Goal: Contribute content: Contribute content

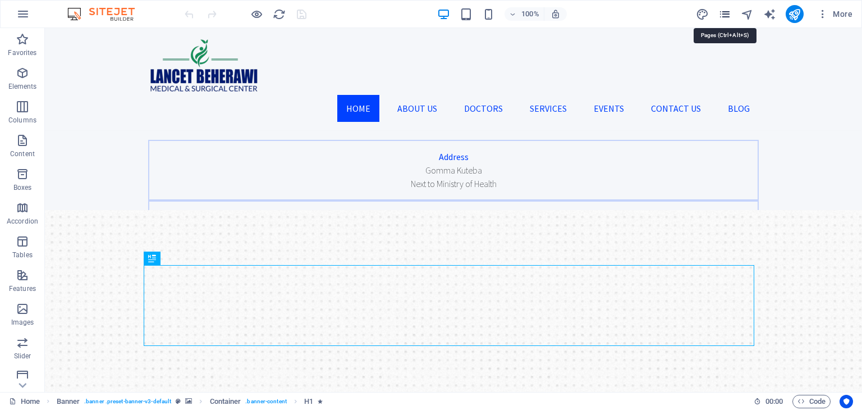
click at [726, 20] on icon "pages" at bounding box center [724, 14] width 13 height 13
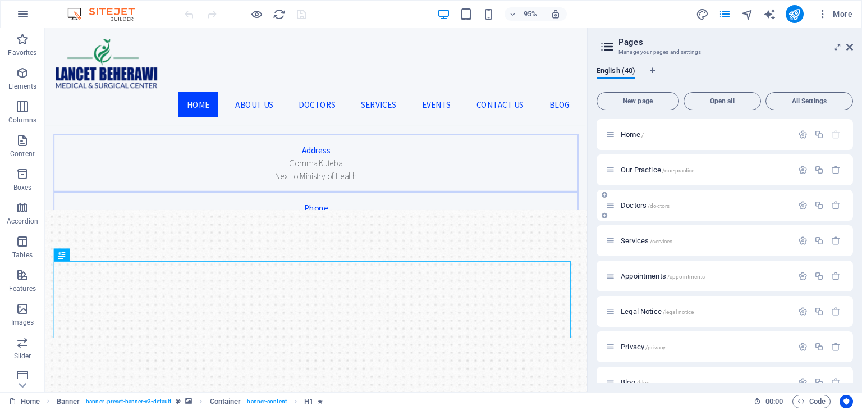
scroll to position [34, 0]
click at [637, 167] on span "Doctors /doctors" at bounding box center [645, 171] width 49 height 8
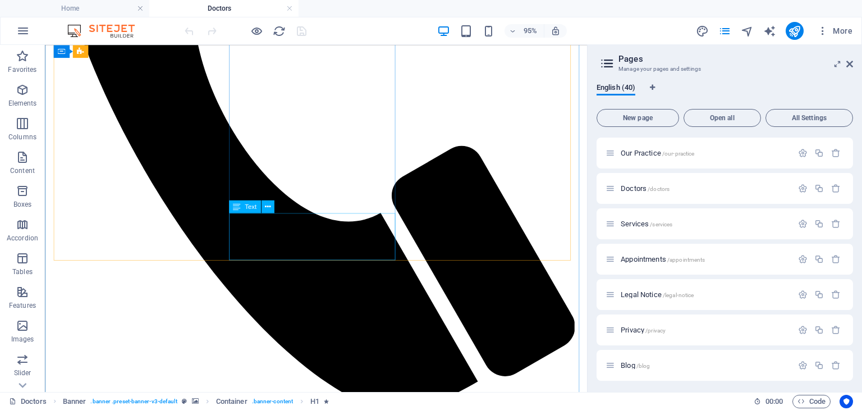
scroll to position [655, 0]
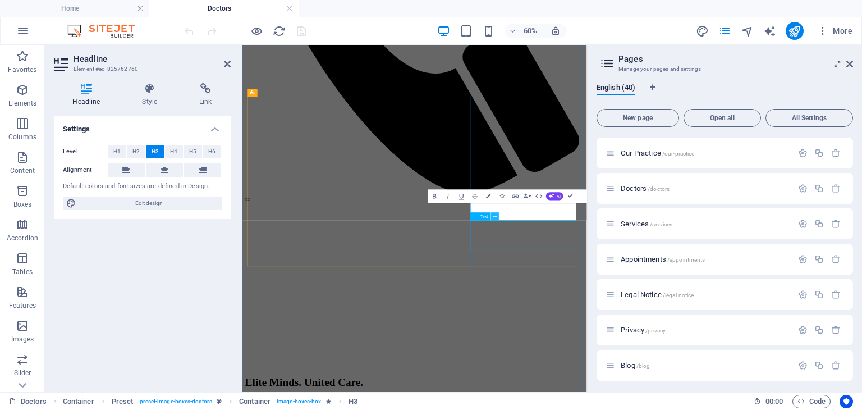
click at [496, 214] on icon at bounding box center [495, 216] width 4 height 7
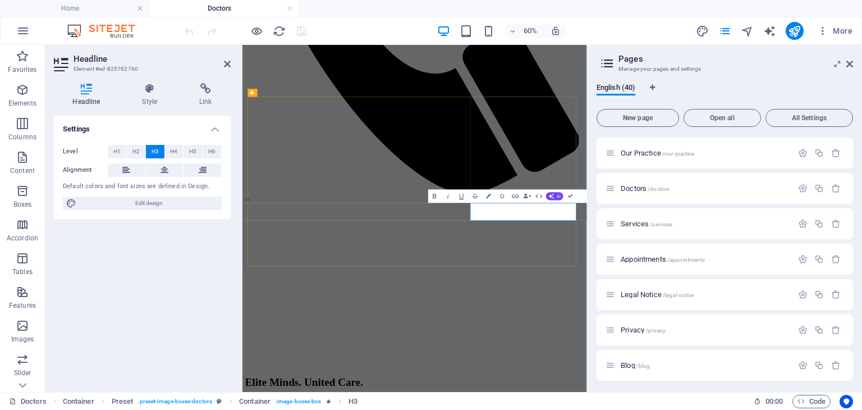
drag, startPoint x: 787, startPoint y: 330, endPoint x: 663, endPoint y: 330, distance: 124.0
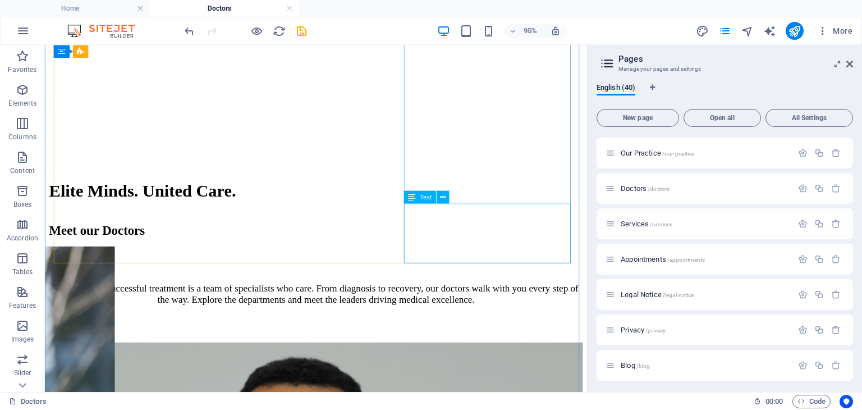
scroll to position [1185, 0]
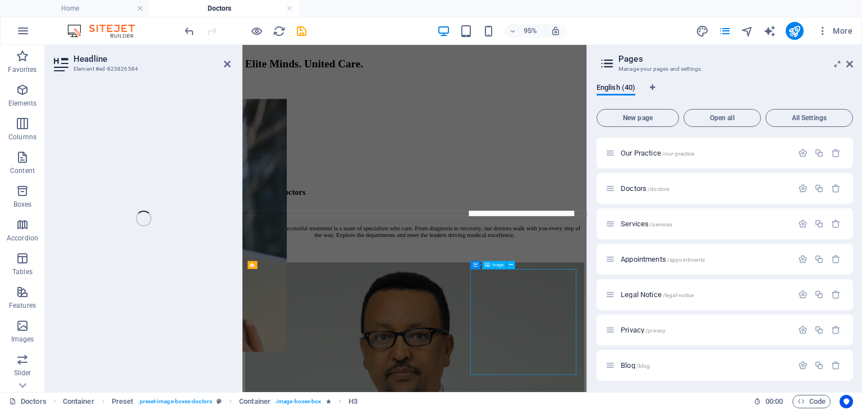
scroll to position [1188, 0]
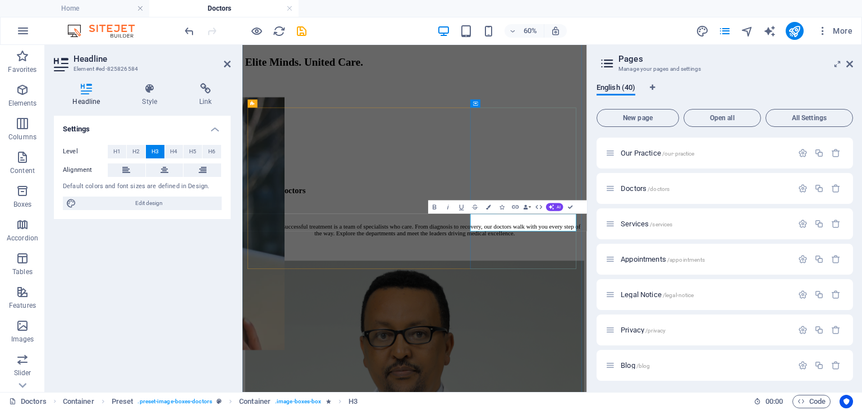
drag, startPoint x: 769, startPoint y: 346, endPoint x: 679, endPoint y: 349, distance: 89.8
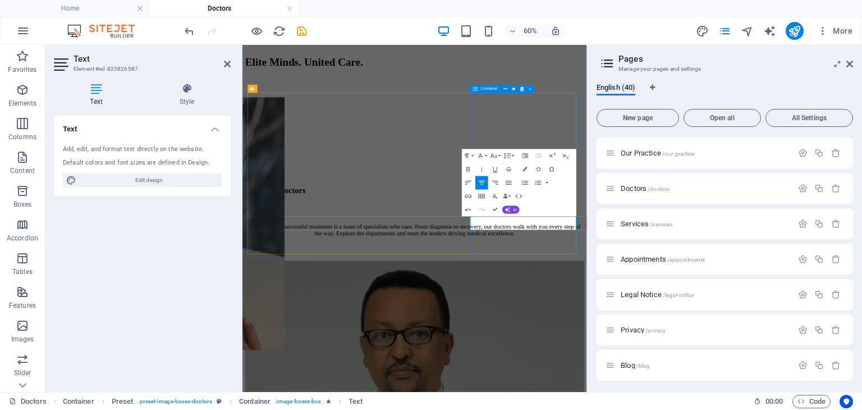
scroll to position [1288, 0]
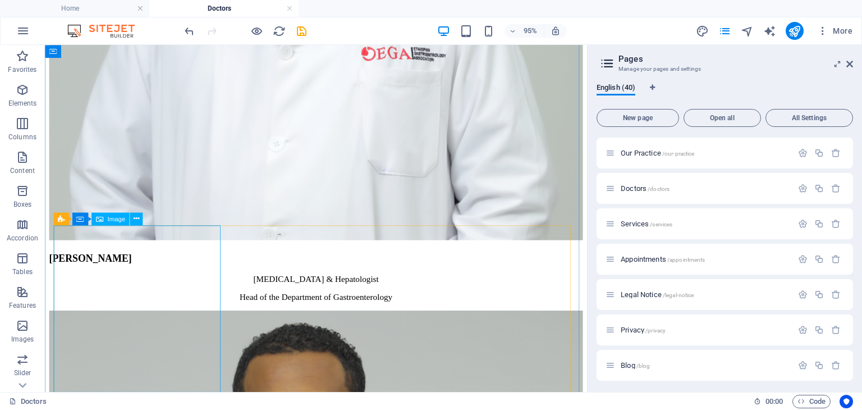
scroll to position [1738, 0]
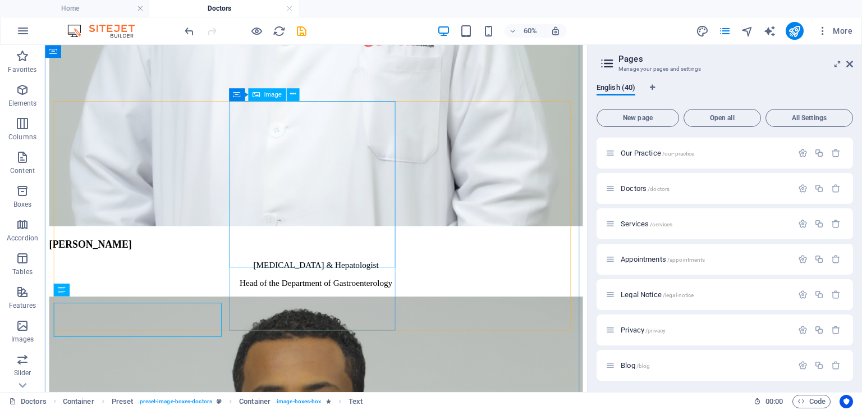
scroll to position [1738, 0]
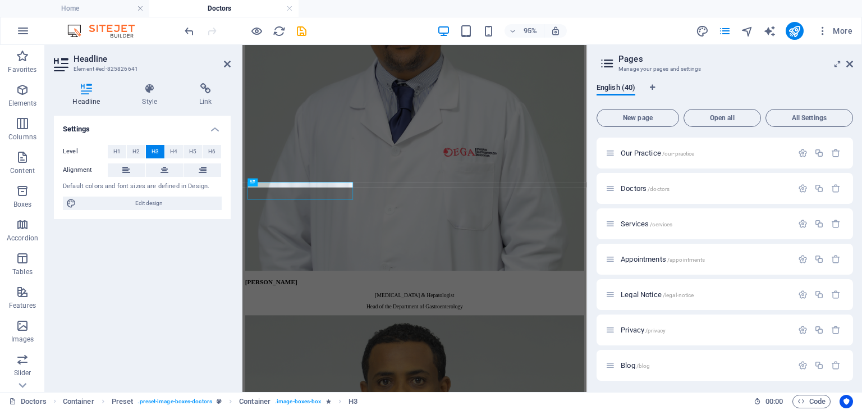
click at [190, 287] on div "Settings Level H1 H2 H3 H4 H5 H6 Alignment Default colors and font sizes are de…" at bounding box center [142, 249] width 177 height 267
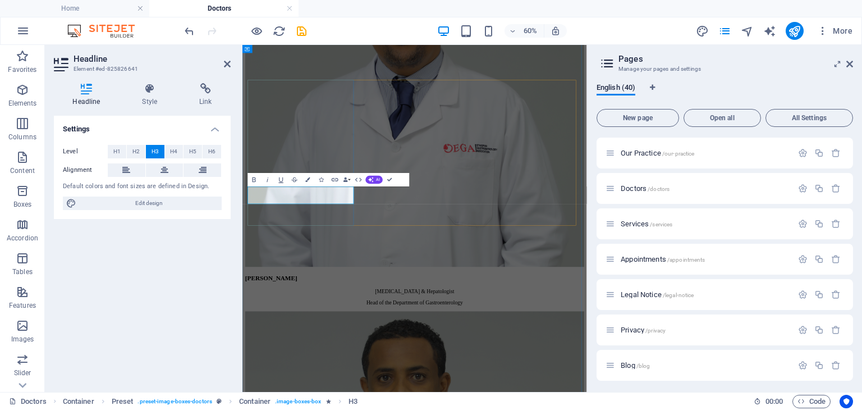
drag, startPoint x: 398, startPoint y: 300, endPoint x: 313, endPoint y: 306, distance: 85.0
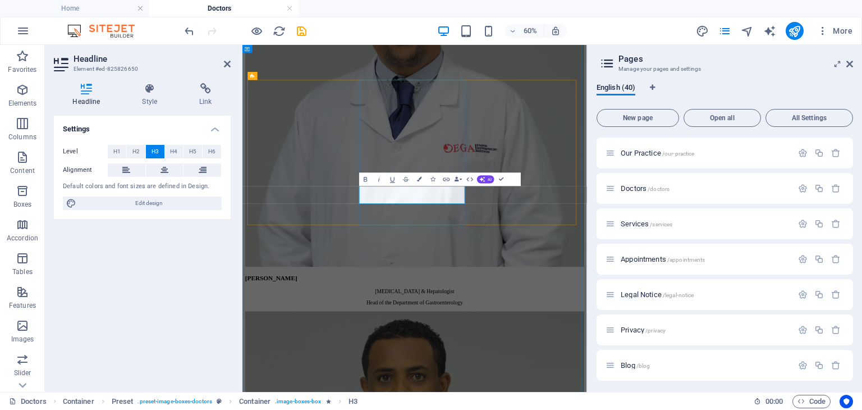
drag, startPoint x: 482, startPoint y: 297, endPoint x: 596, endPoint y: 301, distance: 114.0
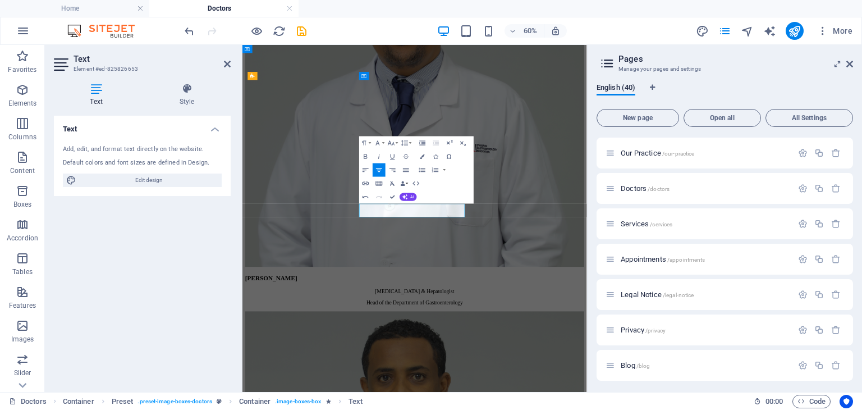
click at [204, 232] on div "Text Add, edit, and format text directly on the website. Default colors and fon…" at bounding box center [142, 249] width 177 height 267
click at [299, 34] on icon "save" at bounding box center [301, 31] width 13 height 13
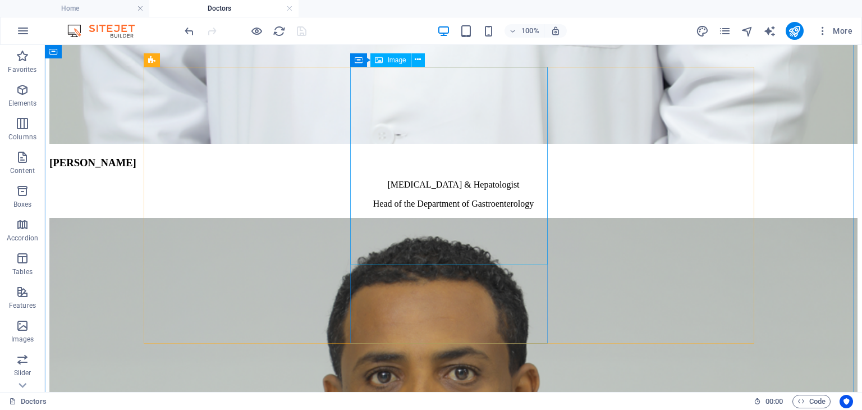
scroll to position [2410, 0]
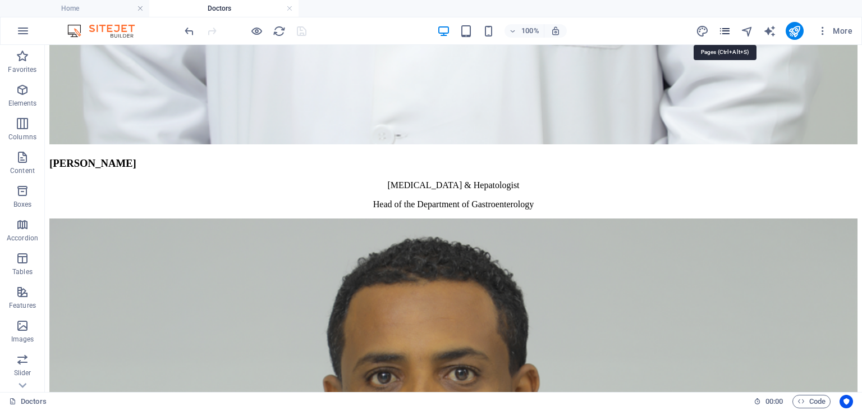
click at [720, 28] on icon "pages" at bounding box center [724, 31] width 13 height 13
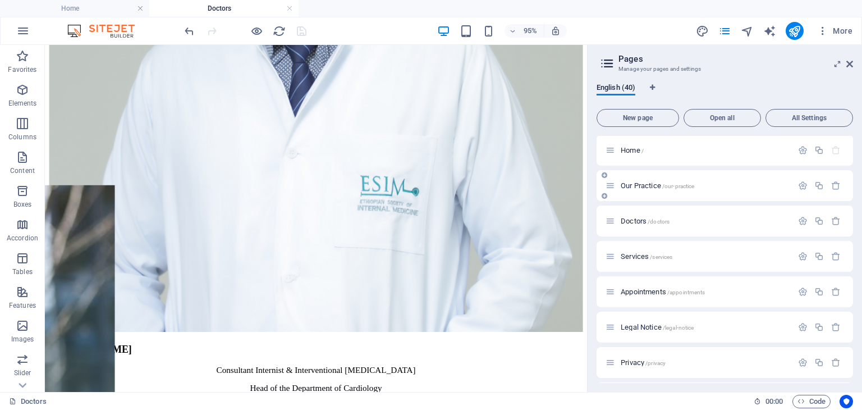
scroll to position [0, 0]
click at [638, 153] on span "Home /" at bounding box center [632, 151] width 23 height 8
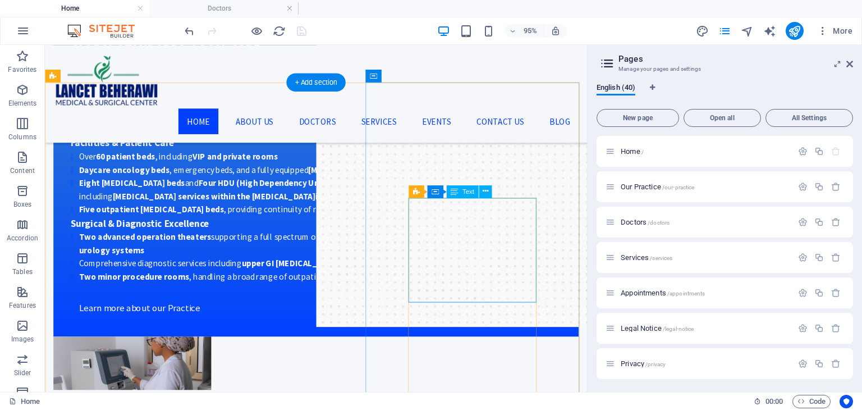
scroll to position [1385, 0]
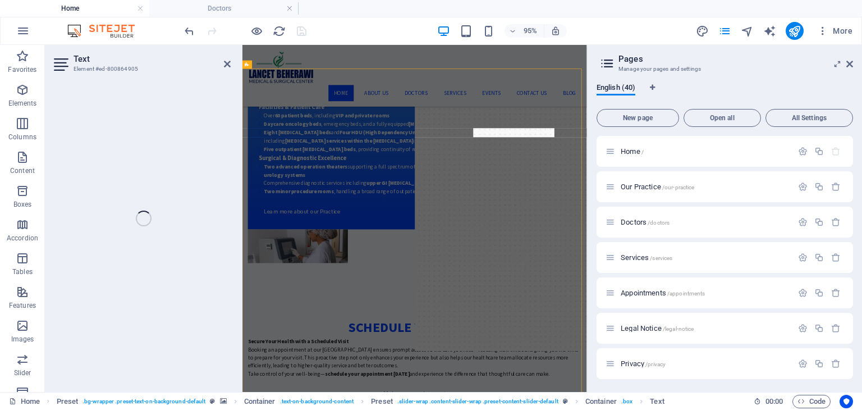
scroll to position [1568, 0]
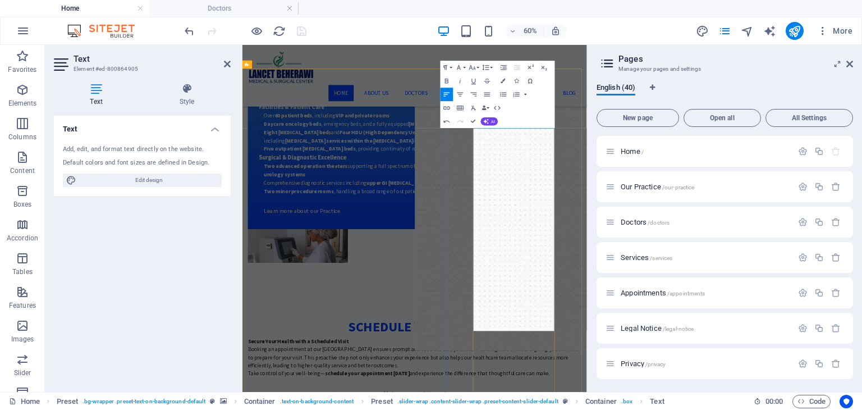
scroll to position [6537, 3]
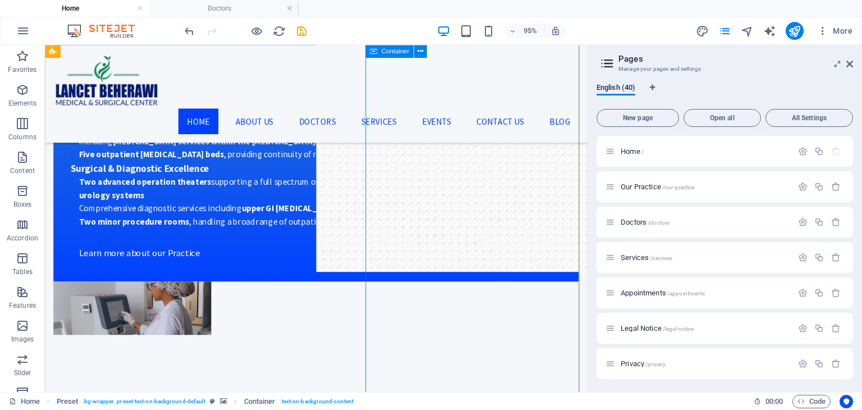
scroll to position [1441, 0]
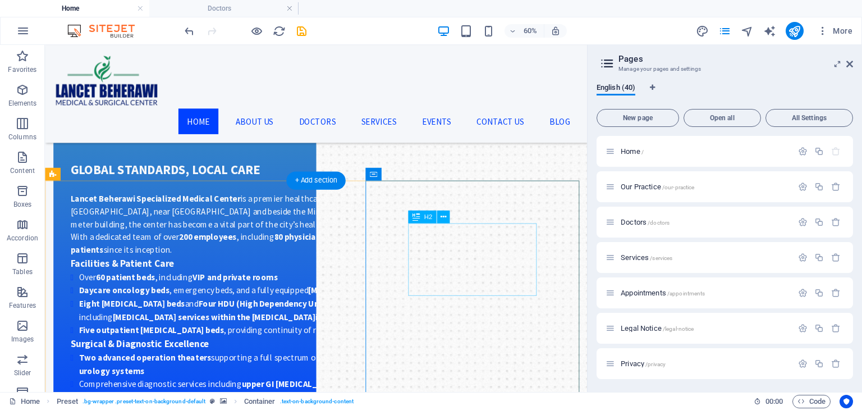
scroll to position [1281, 0]
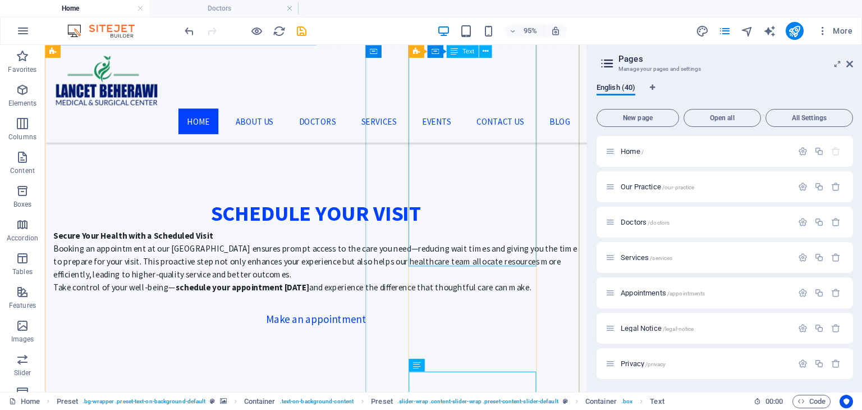
scroll to position [1678, 0]
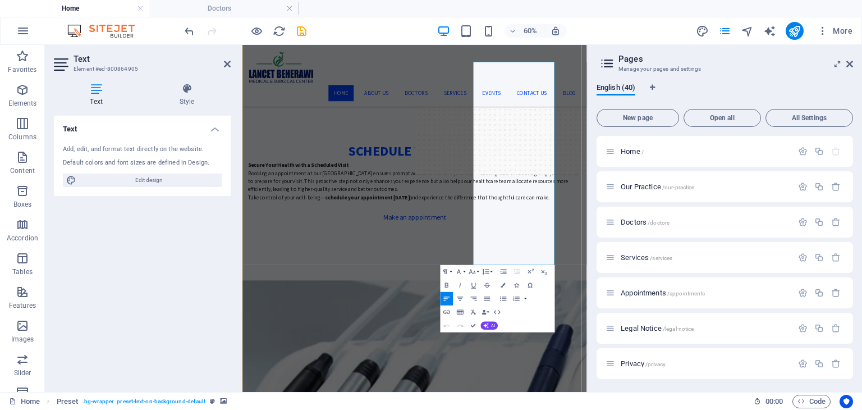
scroll to position [1518, 0]
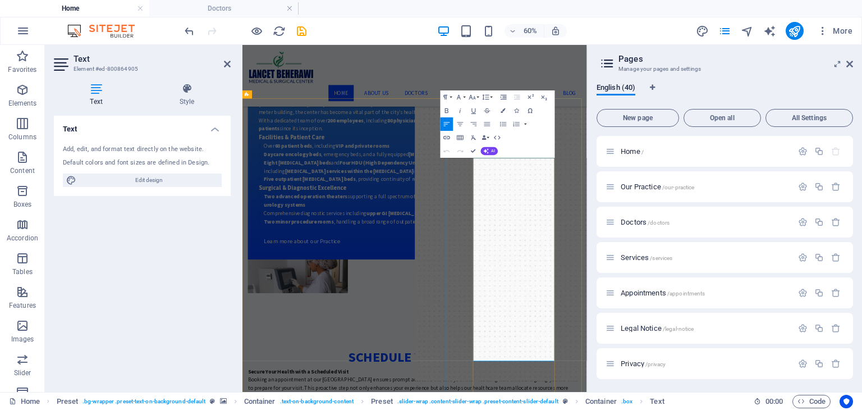
click at [485, 126] on icon "button" at bounding box center [487, 124] width 6 height 4
click at [443, 122] on icon "button" at bounding box center [447, 124] width 8 height 8
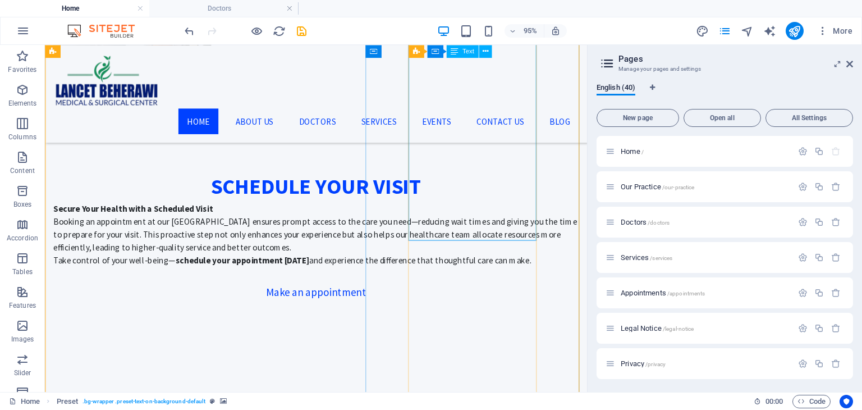
scroll to position [1794, 0]
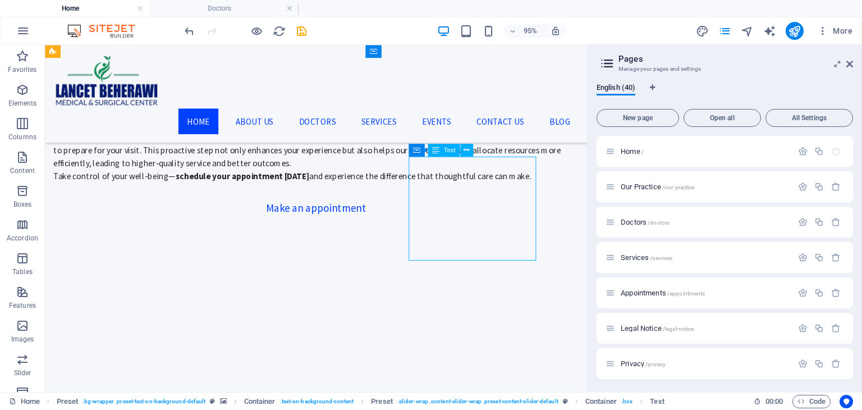
drag, startPoint x: 556, startPoint y: 225, endPoint x: 438, endPoint y: 179, distance: 126.3
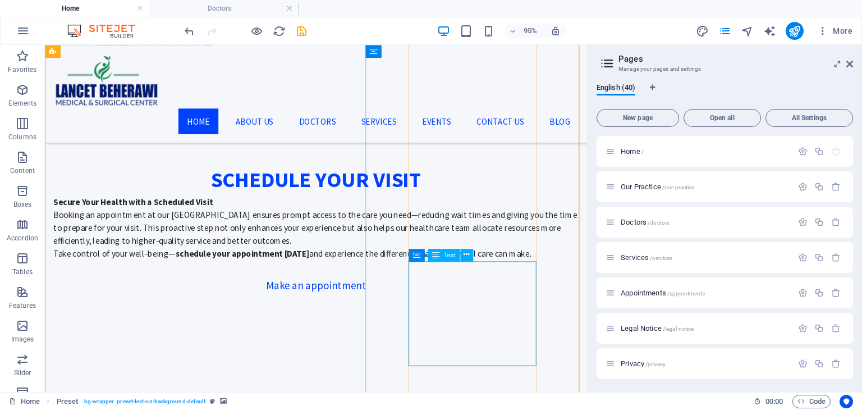
scroll to position [1714, 0]
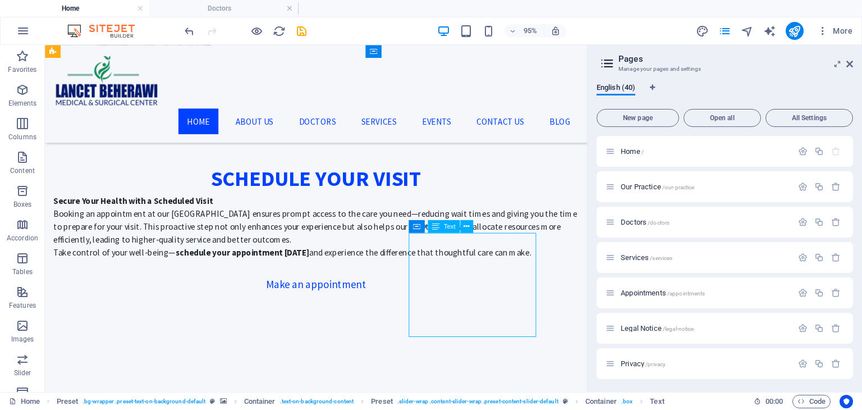
drag, startPoint x: 553, startPoint y: 305, endPoint x: 498, endPoint y: 286, distance: 58.4
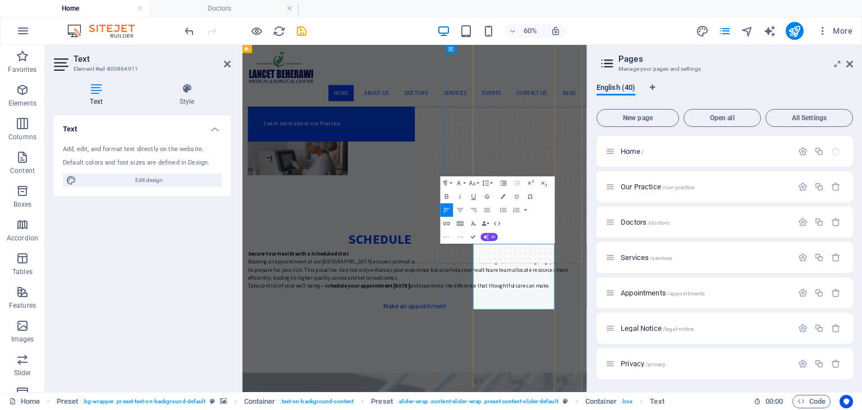
drag, startPoint x: 756, startPoint y: 441, endPoint x: 621, endPoint y: 384, distance: 146.1
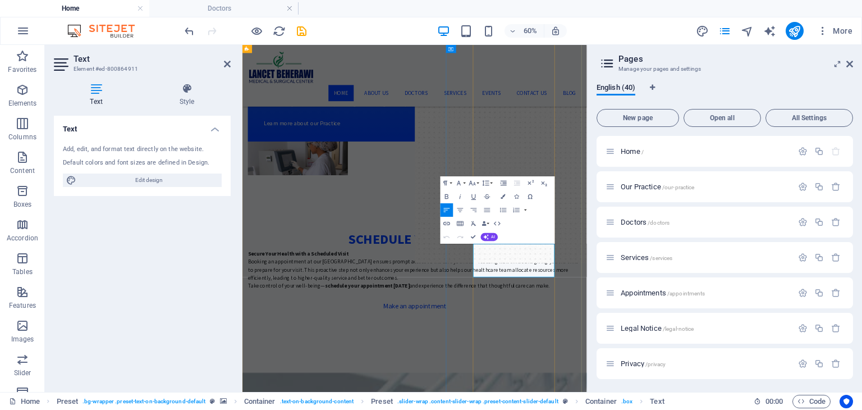
copy p "Thanks all staff"
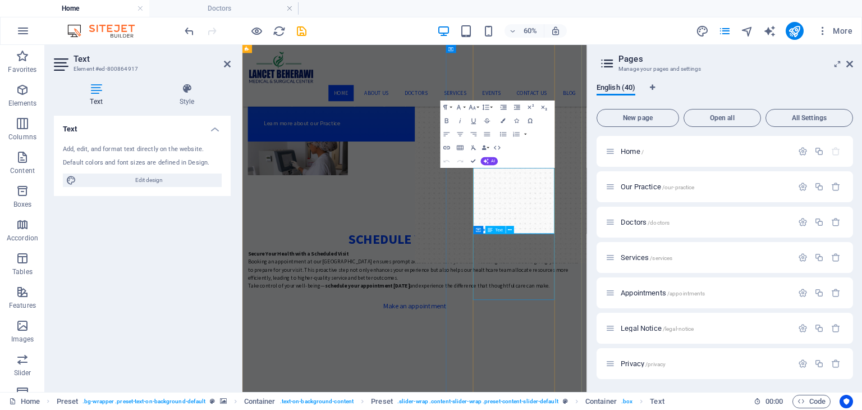
scroll to position [1897, 0]
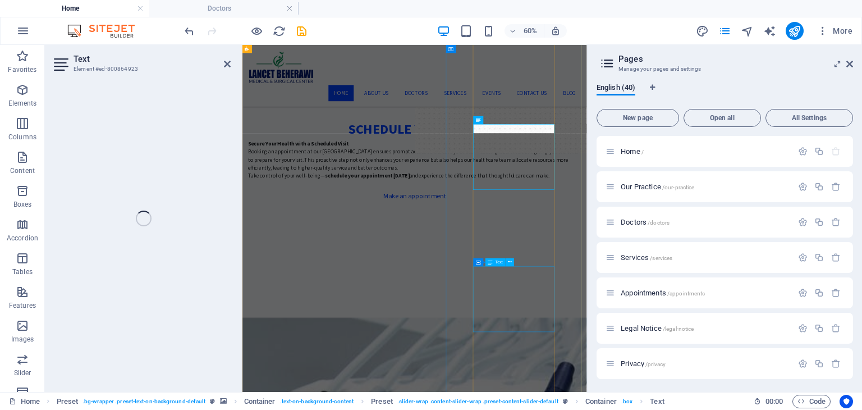
scroll to position [2081, 0]
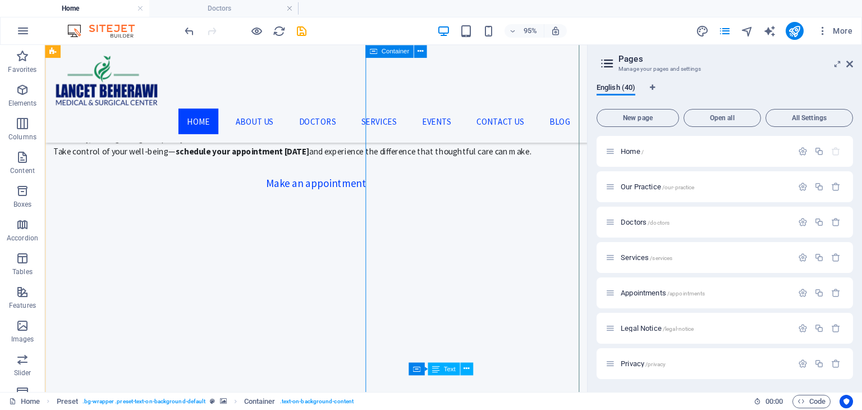
scroll to position [1819, 0]
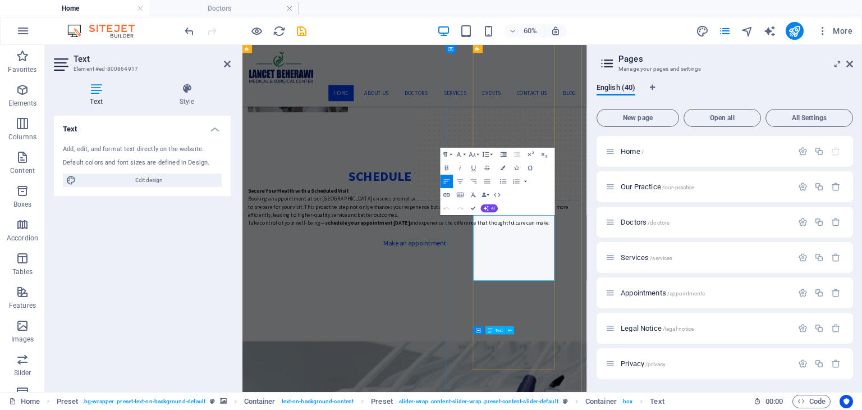
drag, startPoint x: 756, startPoint y: 391, endPoint x: 622, endPoint y: 333, distance: 145.6
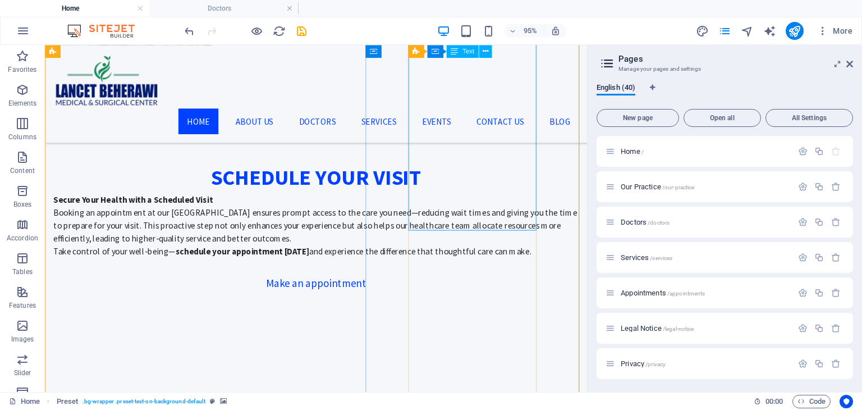
scroll to position [1713, 0]
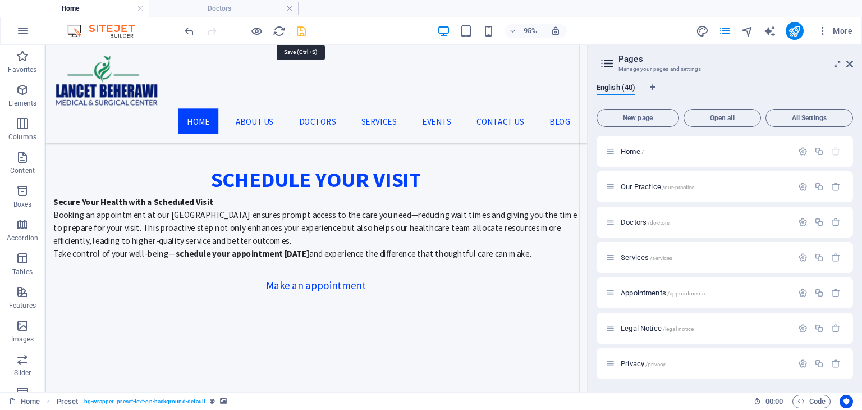
click at [297, 36] on icon "save" at bounding box center [301, 31] width 13 height 13
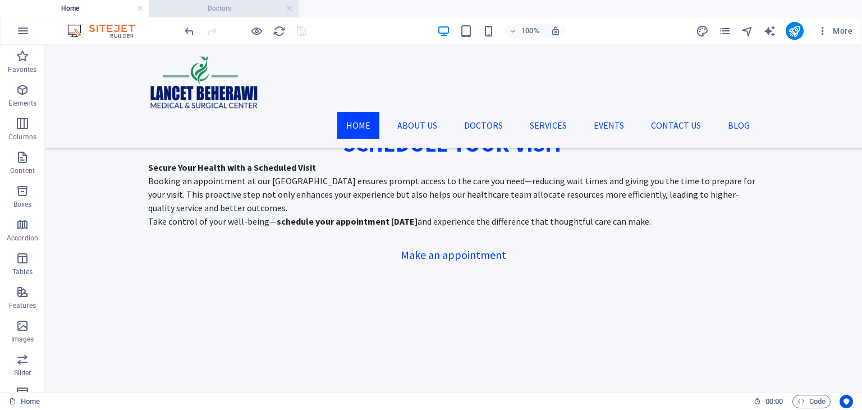
click at [238, 7] on h4 "Doctors" at bounding box center [223, 8] width 149 height 12
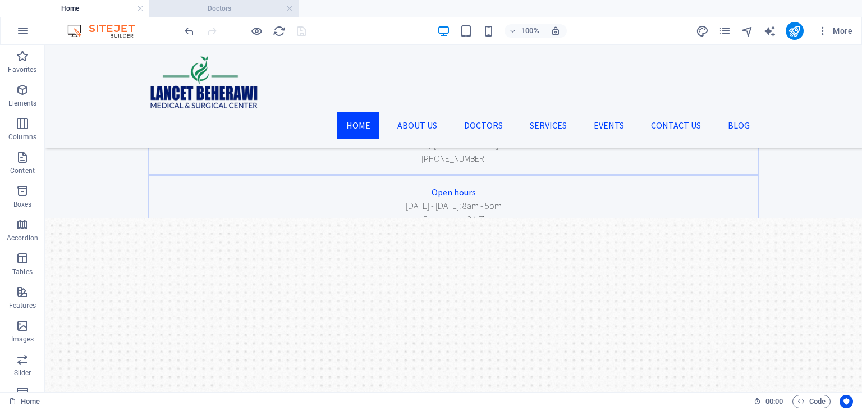
scroll to position [2269, 0]
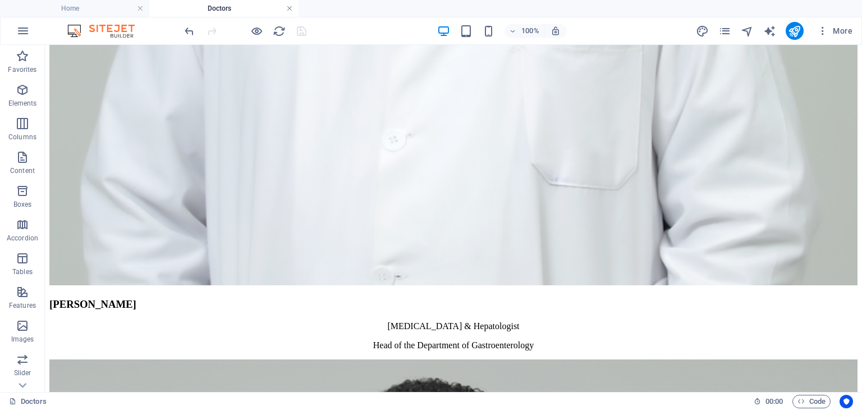
click at [290, 8] on link at bounding box center [289, 8] width 7 height 11
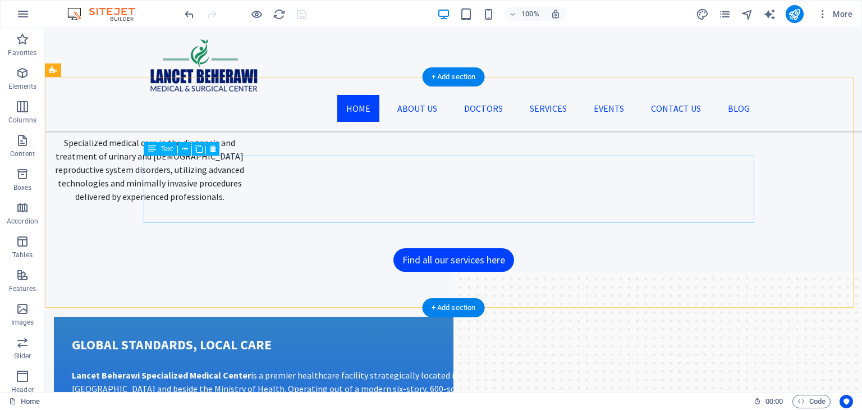
scroll to position [1021, 0]
